Goal: Information Seeking & Learning: Learn about a topic

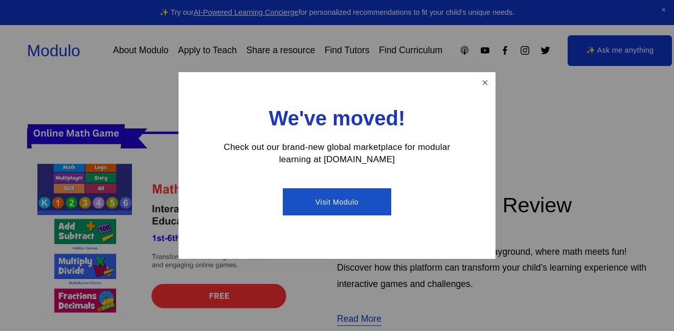
scroll to position [253, 0]
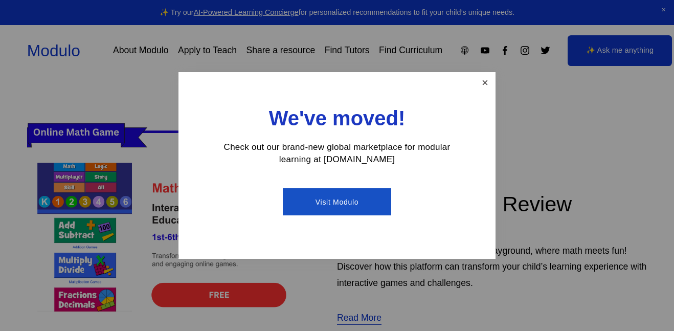
click at [483, 82] on link "Close" at bounding box center [485, 83] width 18 height 18
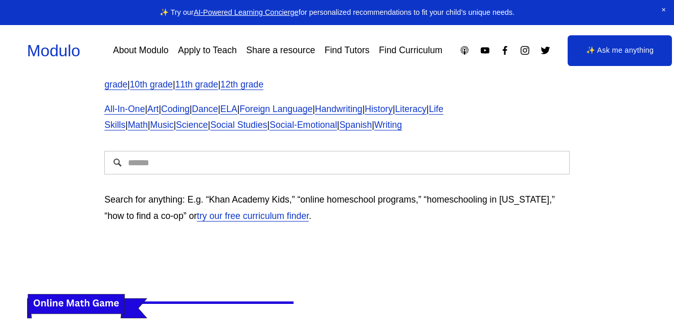
scroll to position [0, 0]
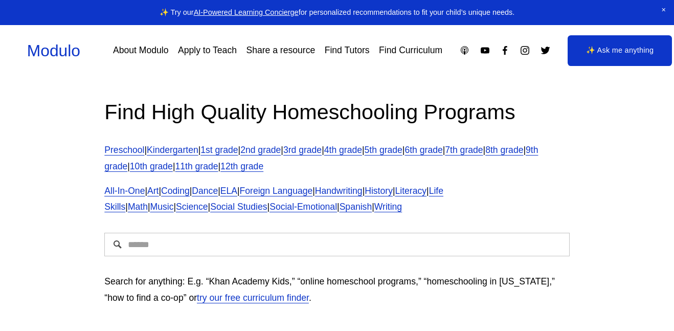
click at [483, 147] on link "7th grade" at bounding box center [464, 150] width 38 height 10
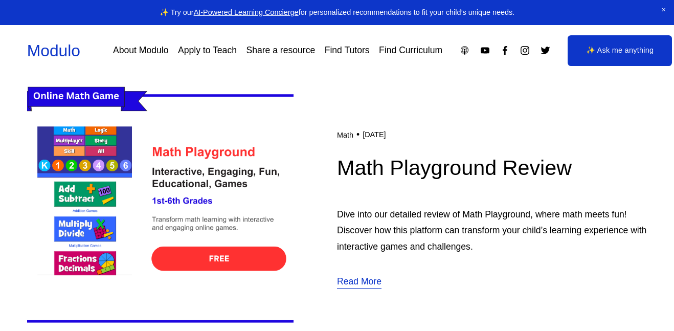
scroll to position [287, 0]
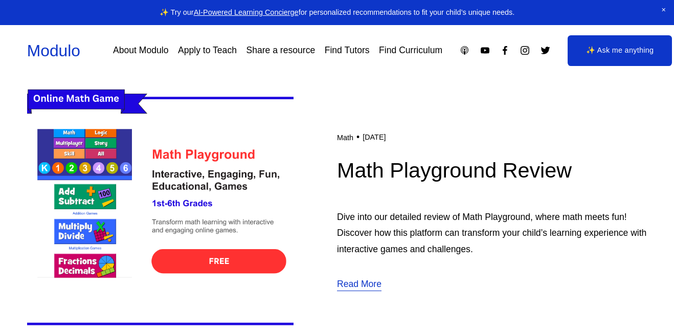
click at [265, 259] on img at bounding box center [160, 210] width 267 height 267
